Goal: Transaction & Acquisition: Purchase product/service

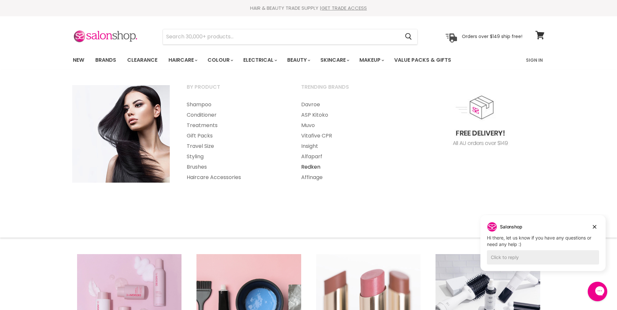
click at [312, 168] on link "Redken" at bounding box center [349, 167] width 113 height 10
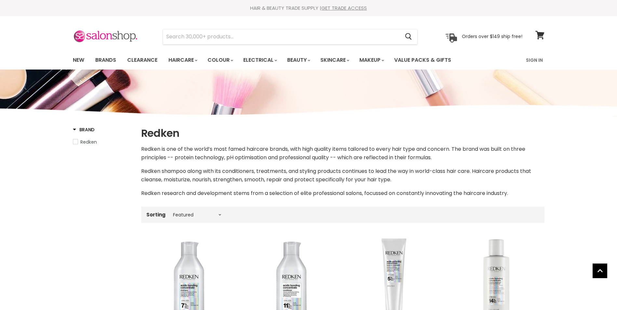
select select "manual"
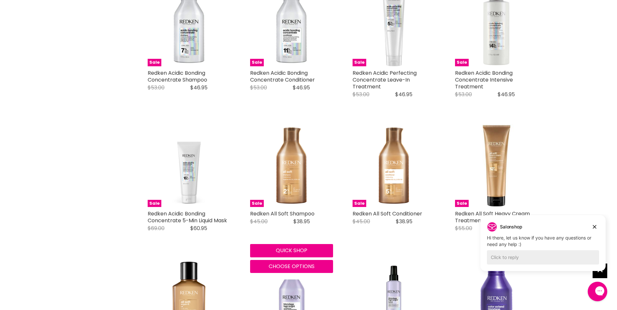
scroll to position [260, 0]
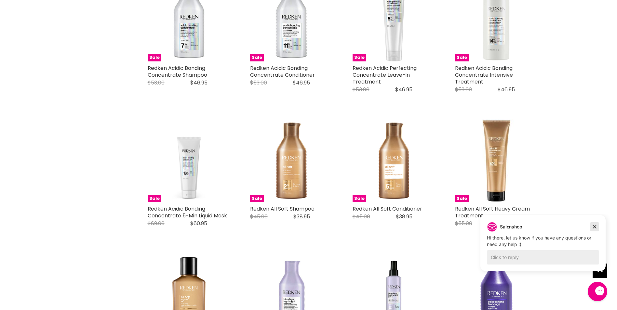
click at [596, 226] on icon "Dismiss campaign" at bounding box center [595, 227] width 4 height 4
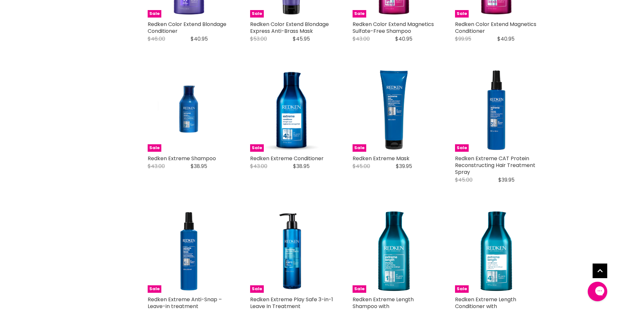
scroll to position [716, 0]
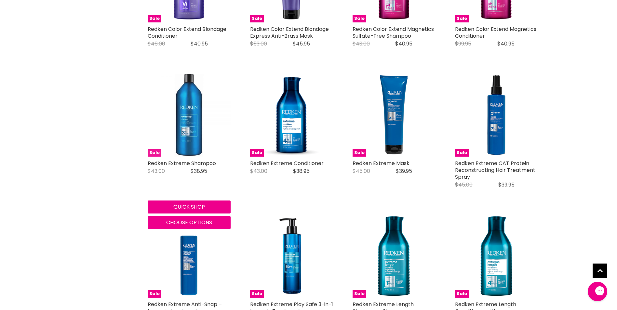
click at [188, 123] on img "Main content" at bounding box center [189, 115] width 83 height 83
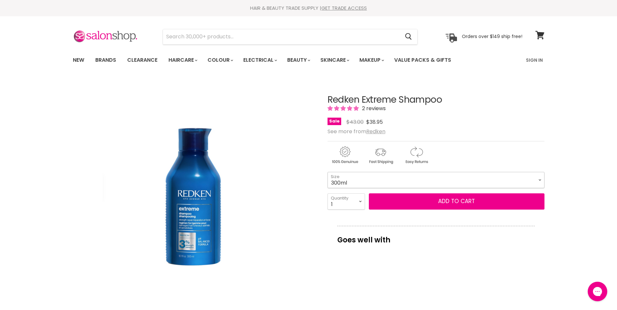
click at [538, 180] on select "300ml 500ml 1 Litre" at bounding box center [436, 180] width 217 height 16
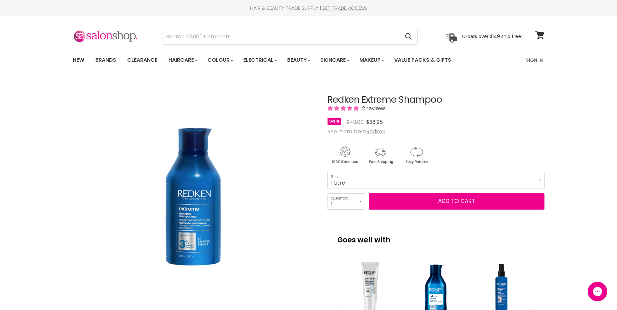
click at [328, 172] on select "300ml 500ml 1 Litre" at bounding box center [436, 180] width 217 height 16
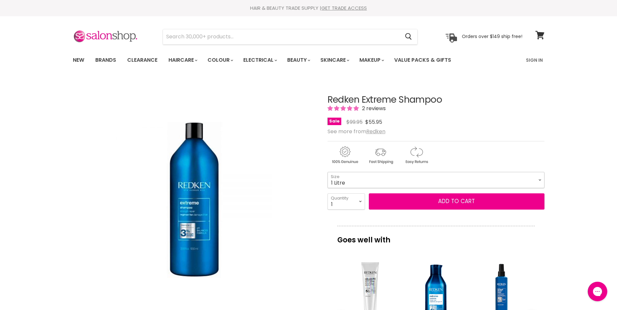
click at [539, 180] on select "300ml 500ml 1 Litre" at bounding box center [436, 180] width 217 height 16
click at [328, 172] on select "300ml 500ml 1 Litre" at bounding box center [436, 180] width 217 height 16
drag, startPoint x: 542, startPoint y: 181, endPoint x: 538, endPoint y: 182, distance: 4.6
click at [542, 181] on select "300ml 500ml 1 Litre" at bounding box center [436, 180] width 217 height 16
click at [328, 172] on select "300ml 500ml 1 Litre" at bounding box center [436, 180] width 217 height 16
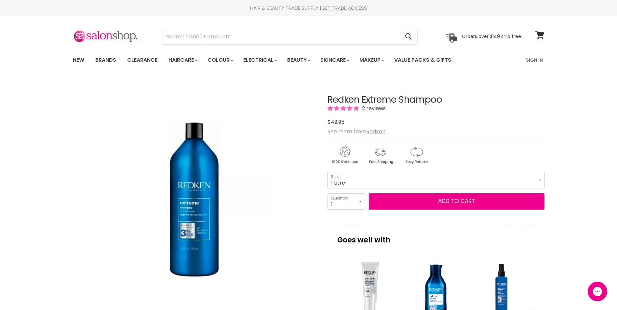
select select "1 Litre"
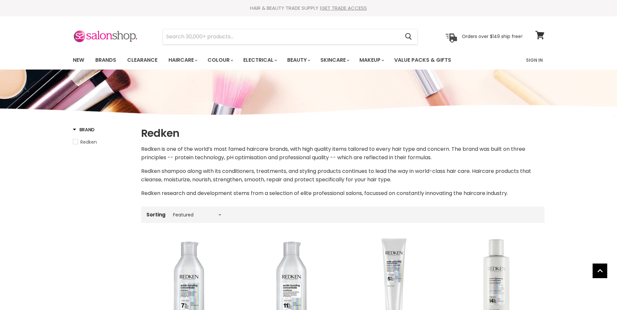
select select "manual"
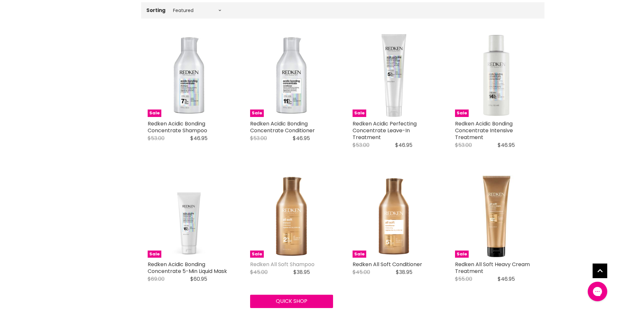
scroll to position [239, 0]
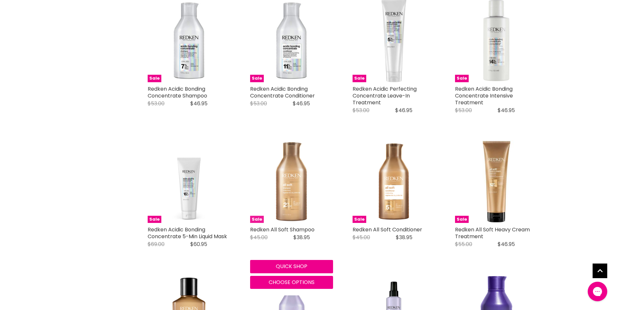
click at [297, 197] on img "Main content" at bounding box center [291, 181] width 83 height 83
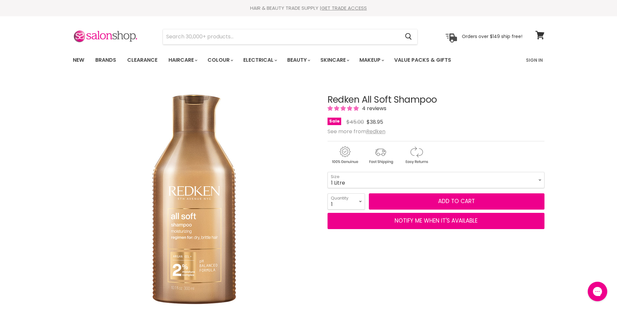
click at [328, 172] on select "300ml 500ml 1 Litre" at bounding box center [436, 180] width 217 height 16
select select "1 Litre"
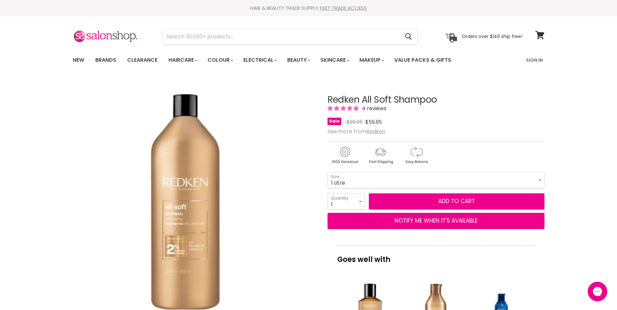
drag, startPoint x: 540, startPoint y: 180, endPoint x: 532, endPoint y: 189, distance: 11.8
click at [540, 180] on select "300ml 500ml 1 Litre" at bounding box center [436, 180] width 217 height 16
click at [277, 177] on img "Redken All Soft Shampoo image. Click or Scroll to Zoom." at bounding box center [194, 200] width 220 height 220
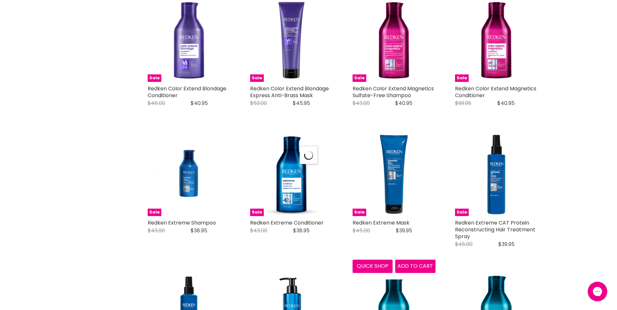
select select "manual"
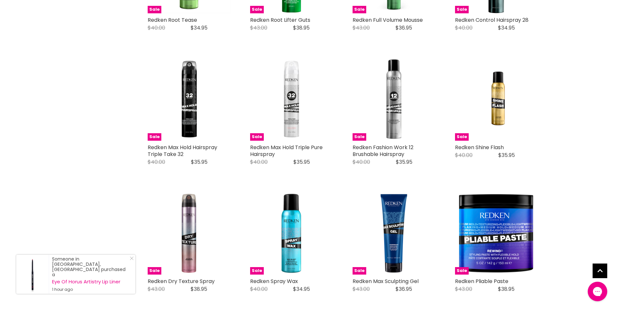
scroll to position [1577, 0]
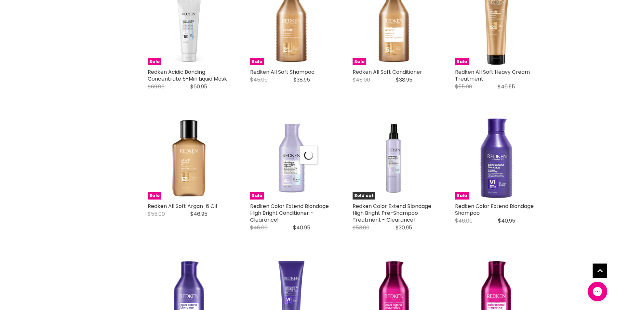
select select "manual"
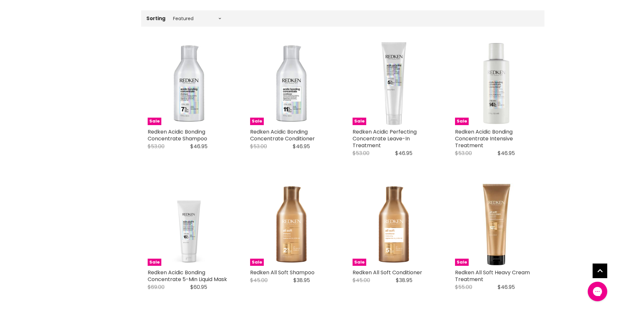
scroll to position [178, 0]
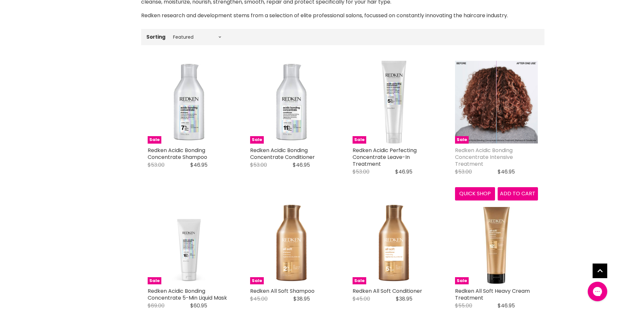
click at [486, 159] on link "Redken Acidic Bonding Concentrate Intensive Treatment" at bounding box center [484, 157] width 58 height 21
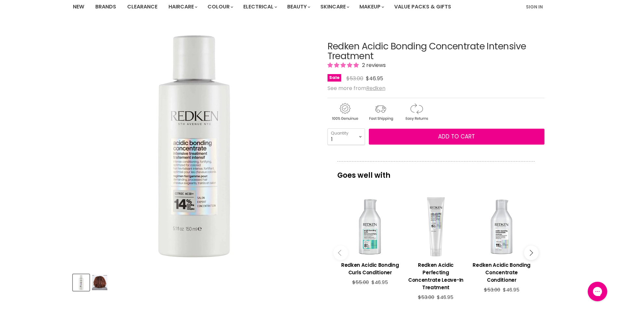
scroll to position [65, 0]
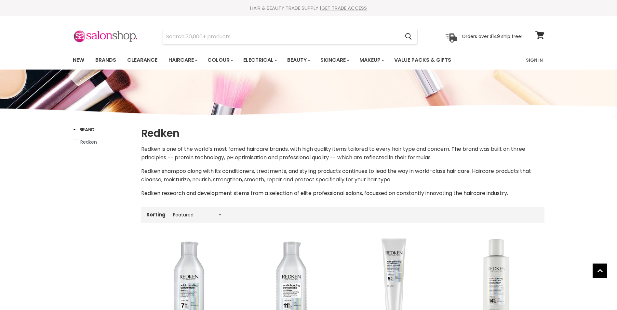
select select "manual"
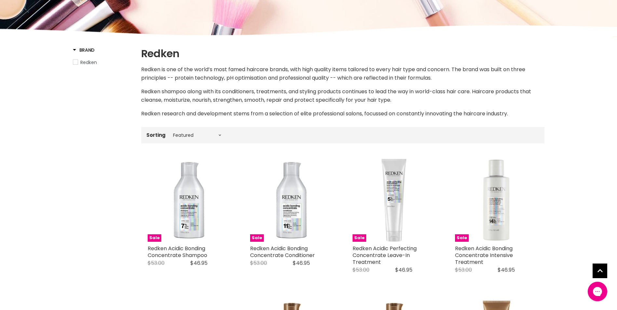
scroll to position [130, 0]
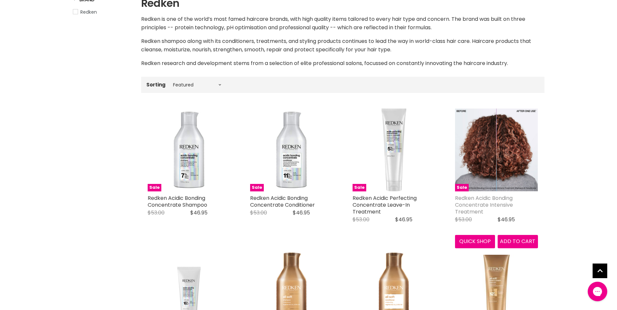
click at [469, 205] on link "Redken Acidic Bonding Concentrate Intensive Treatment" at bounding box center [484, 205] width 58 height 21
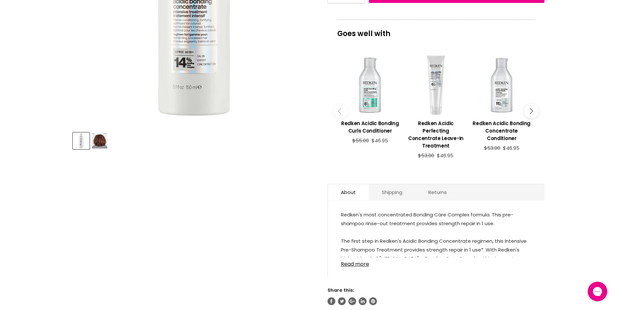
scroll to position [228, 0]
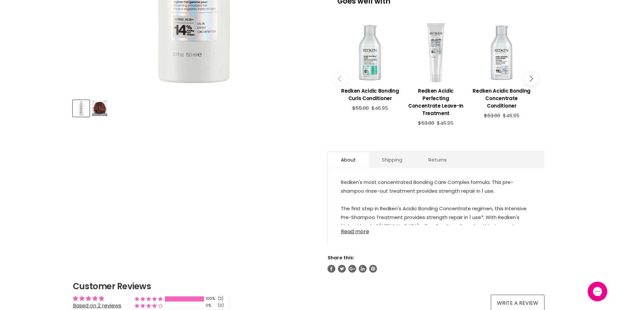
click at [359, 225] on link "Read more" at bounding box center [436, 230] width 191 height 10
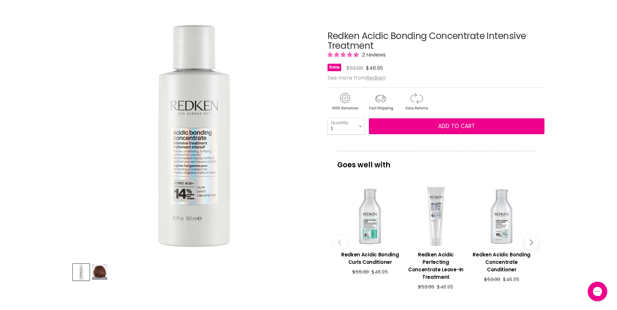
scroll to position [0, 0]
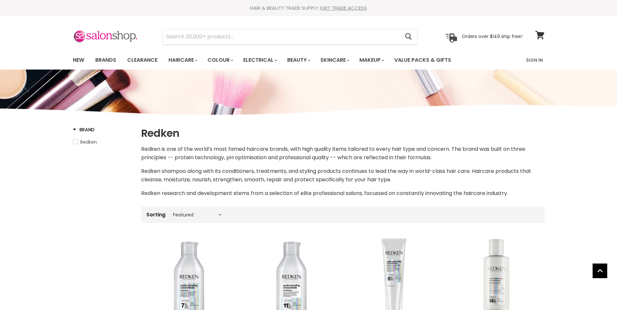
select select "manual"
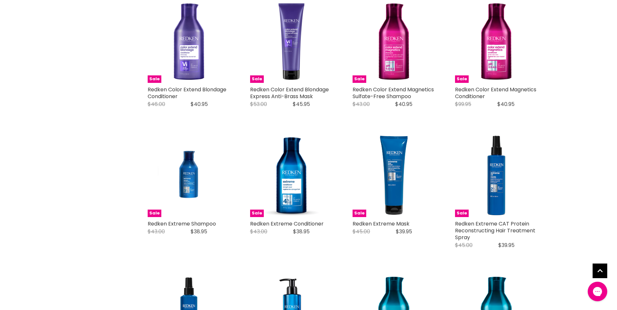
scroll to position [720, 0]
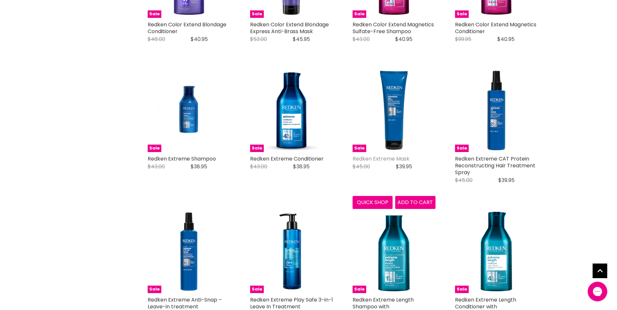
click at [395, 159] on link "Redken Extreme Mask" at bounding box center [381, 158] width 57 height 7
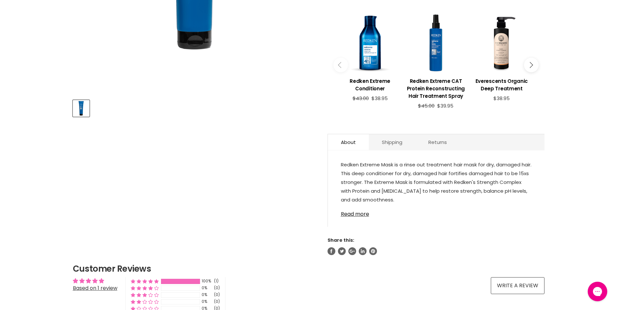
scroll to position [260, 0]
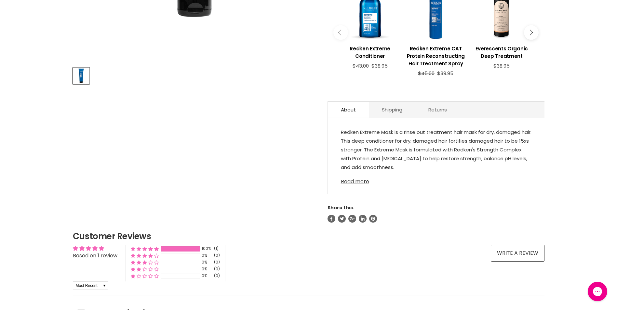
click at [352, 182] on link "Read more" at bounding box center [436, 180] width 191 height 10
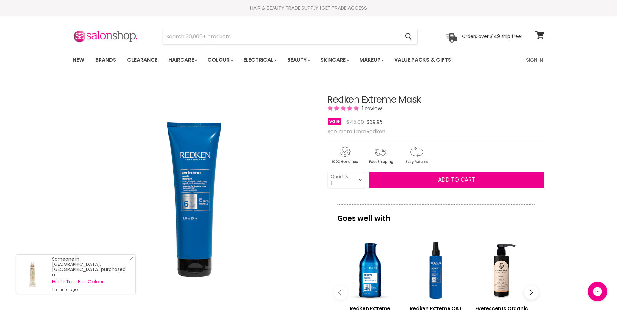
scroll to position [33, 0]
